Goal: Task Accomplishment & Management: Complete application form

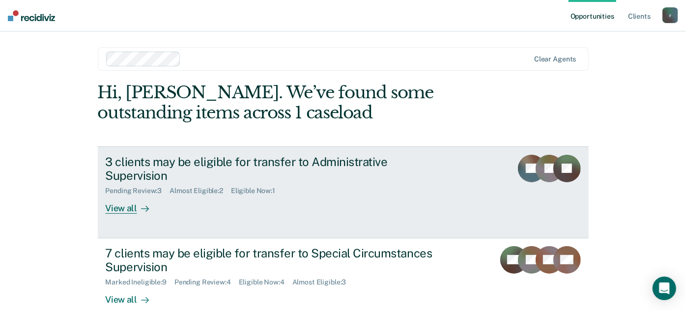
scroll to position [44, 0]
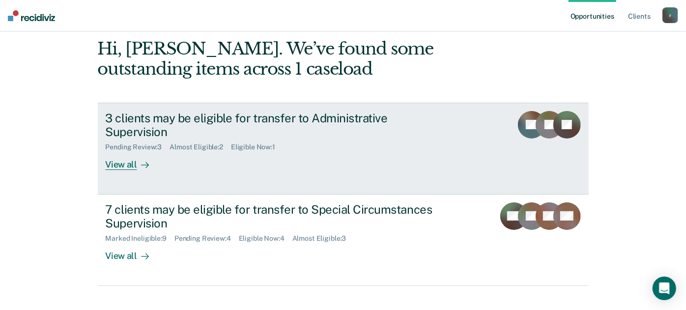
click at [124, 153] on div "View all" at bounding box center [133, 160] width 55 height 19
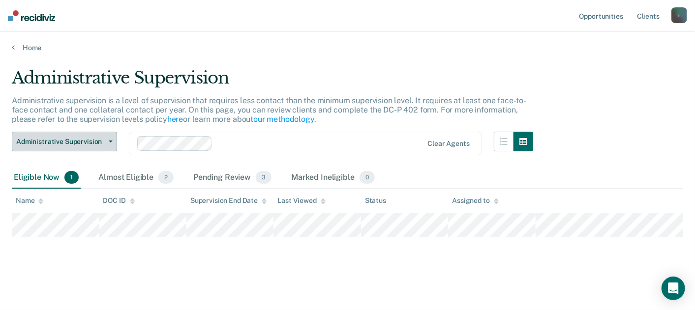
click at [101, 136] on button "Administrative Supervision" at bounding box center [64, 142] width 105 height 20
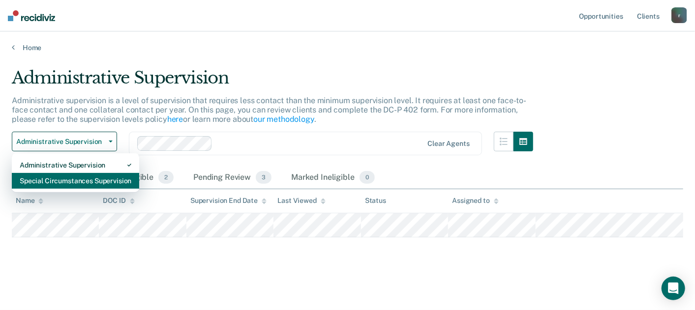
click at [68, 176] on div "Special Circumstances Supervision" at bounding box center [76, 181] width 112 height 16
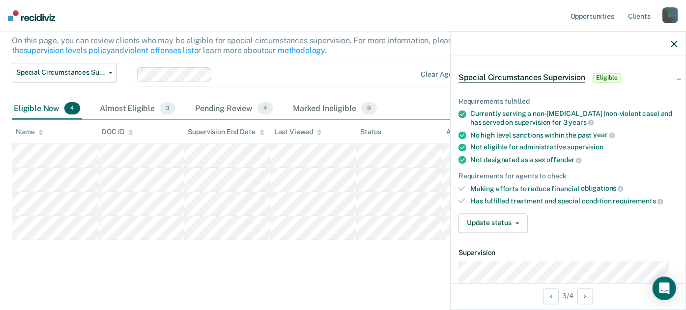
scroll to position [55, 0]
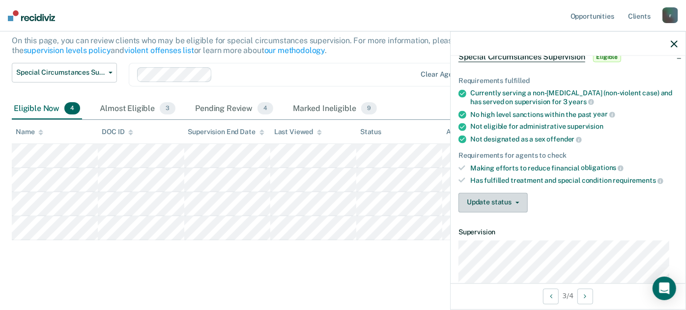
click at [499, 194] on button "Update status" at bounding box center [493, 203] width 69 height 20
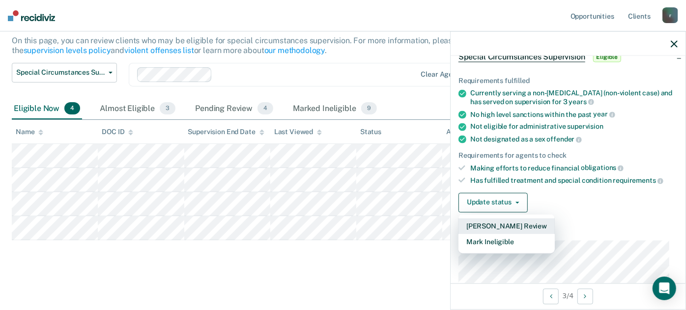
click at [482, 225] on button "[PERSON_NAME] Review" at bounding box center [507, 226] width 96 height 16
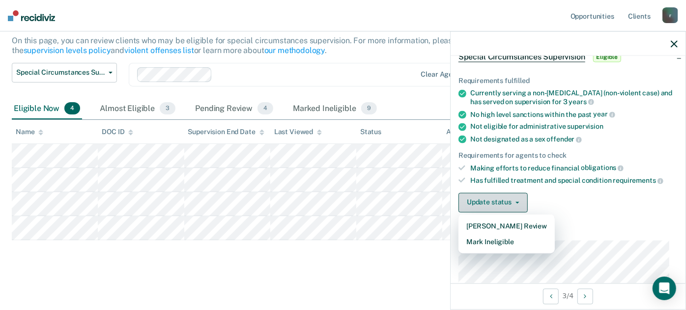
scroll to position [73, 0]
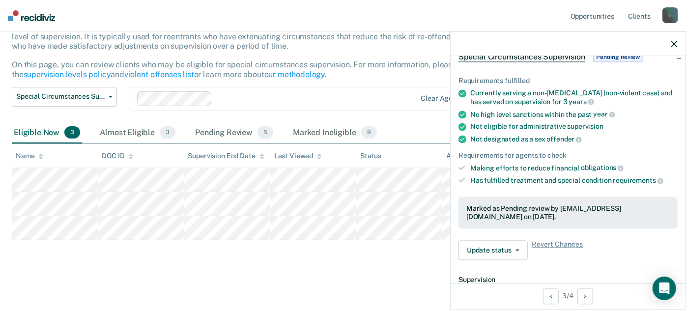
click at [675, 42] on icon "button" at bounding box center [674, 43] width 7 height 7
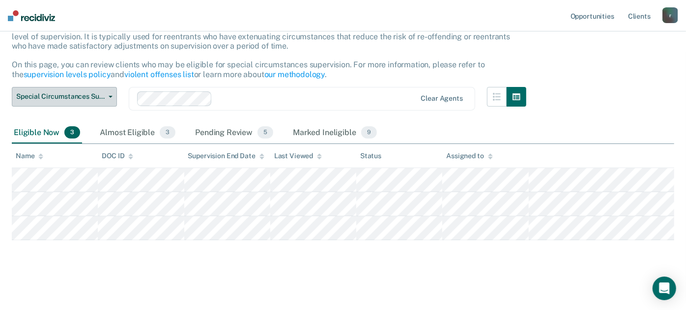
click at [80, 99] on span "Special Circumstances Supervision" at bounding box center [60, 96] width 88 height 8
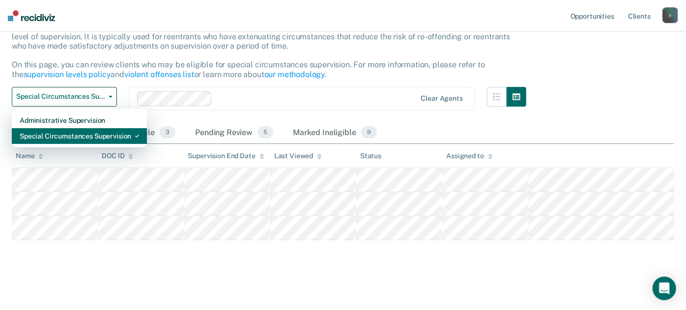
click at [66, 129] on div "Special Circumstances Supervision" at bounding box center [79, 136] width 119 height 16
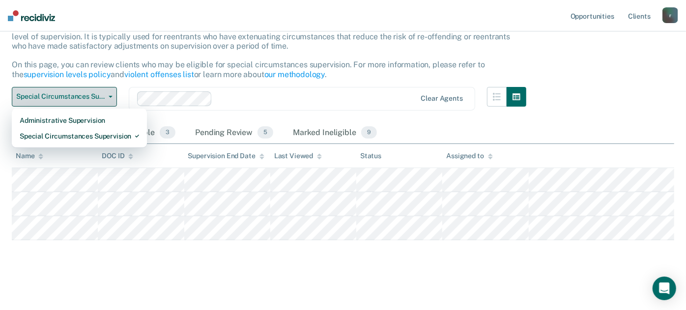
scroll to position [0, 0]
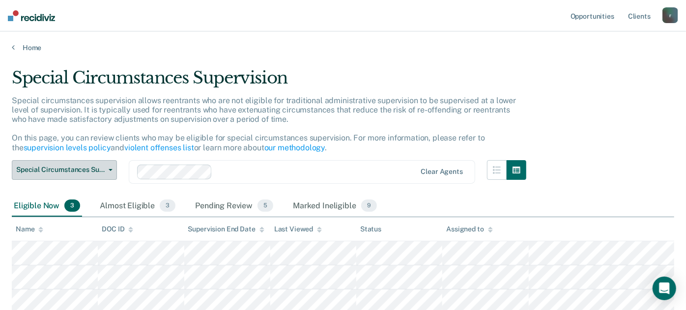
click at [83, 168] on span "Special Circumstances Supervision" at bounding box center [60, 170] width 88 height 8
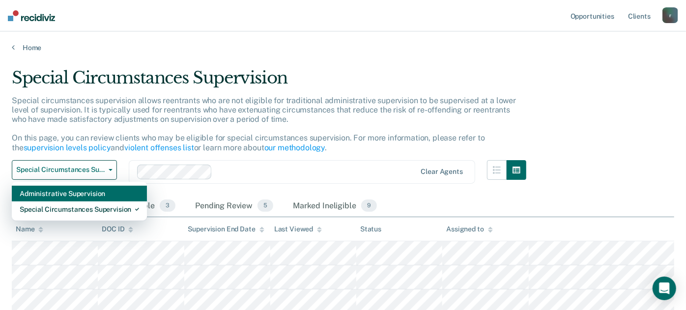
click at [53, 195] on div "Administrative Supervision" at bounding box center [79, 194] width 119 height 16
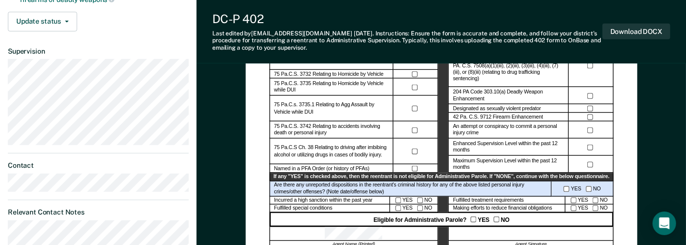
scroll to position [382, 0]
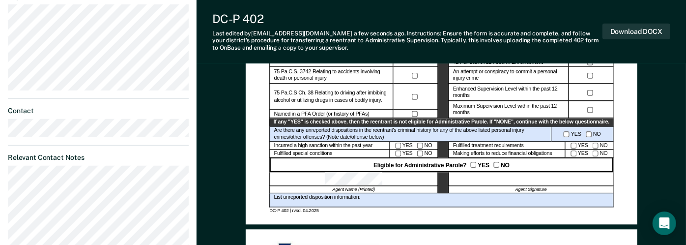
click at [574, 141] on div "YES NO" at bounding box center [583, 134] width 62 height 15
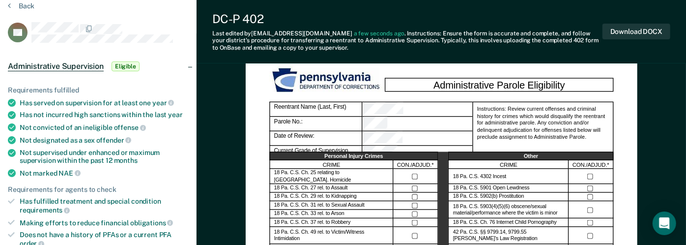
scroll to position [0, 0]
